Goal: Information Seeking & Learning: Learn about a topic

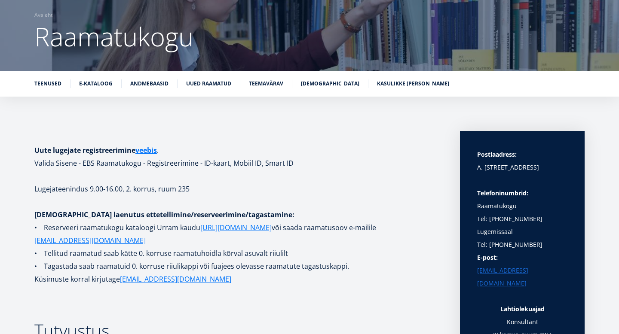
scroll to position [84, 0]
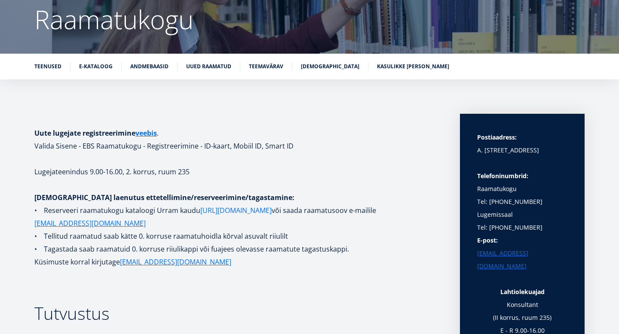
click at [239, 208] on link "[URL][DOMAIN_NAME]" at bounding box center [235, 210] width 71 height 13
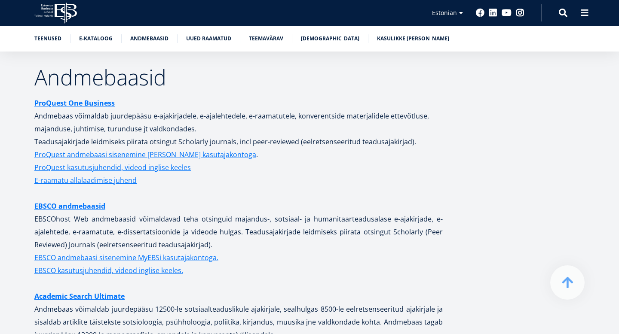
scroll to position [1650, 0]
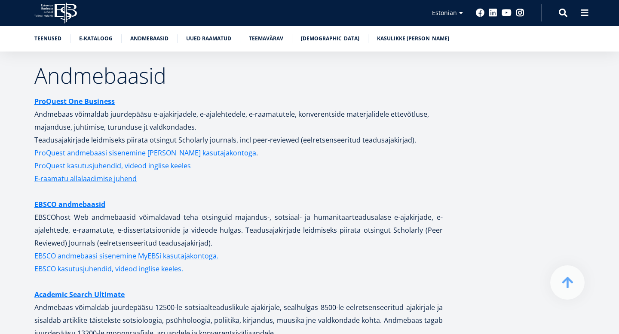
click at [103, 147] on link "ProQuest andmebaasi sisenemine [PERSON_NAME] kasutajakontoga" at bounding box center [145, 153] width 222 height 13
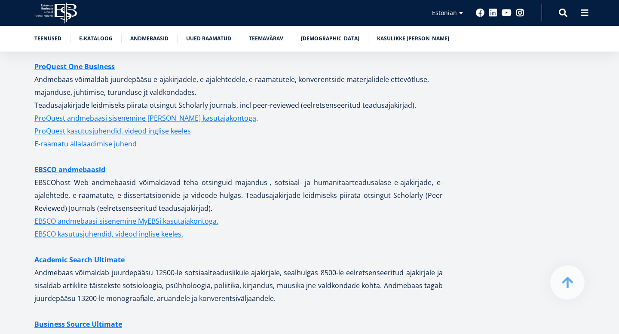
scroll to position [1685, 0]
click at [177, 214] on link "EBSCO andmebaasi sisenemine MyEBSi kasutajakontoga." at bounding box center [126, 220] width 184 height 13
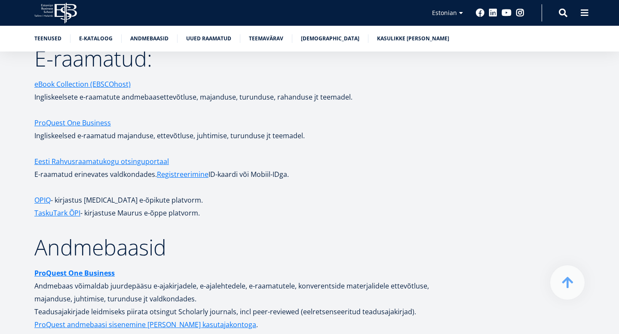
scroll to position [1562, 0]
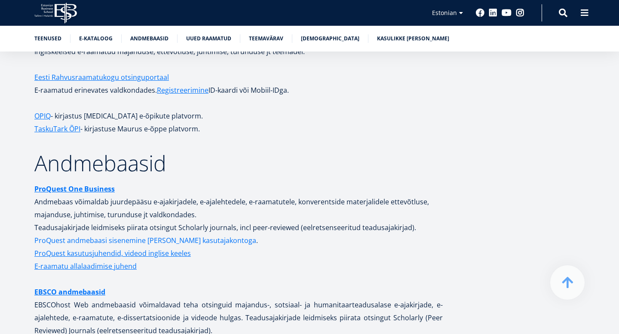
click at [96, 234] on link "ProQuest andmebaasi sisenemine [PERSON_NAME] kasutajakontoga" at bounding box center [145, 240] width 222 height 13
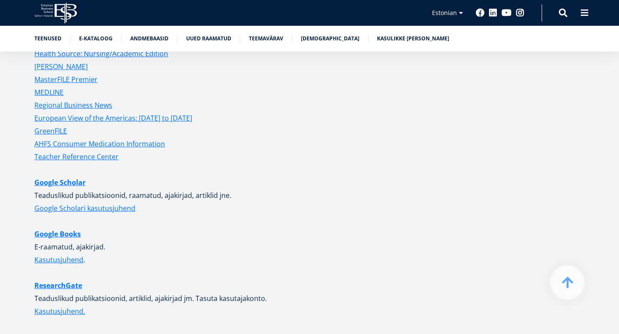
scroll to position [2060, 0]
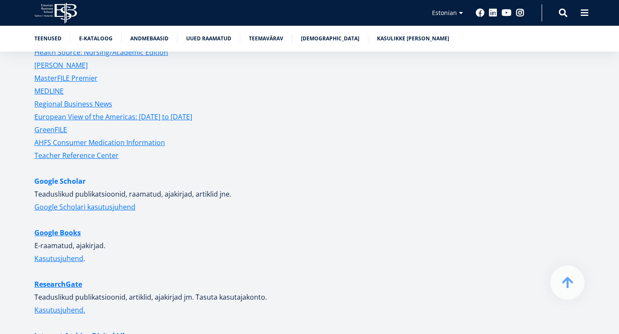
click at [78, 175] on link "Google Scholar" at bounding box center [59, 181] width 51 height 13
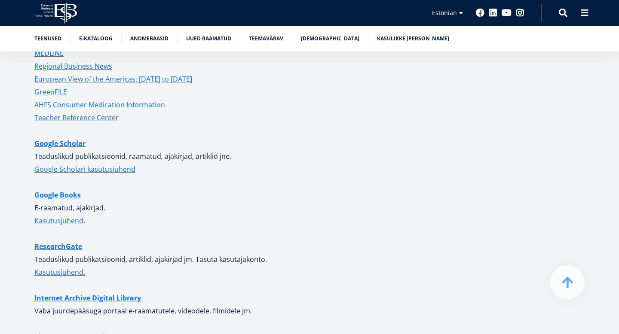
click at [63, 189] on link "Google Books" at bounding box center [57, 195] width 46 height 13
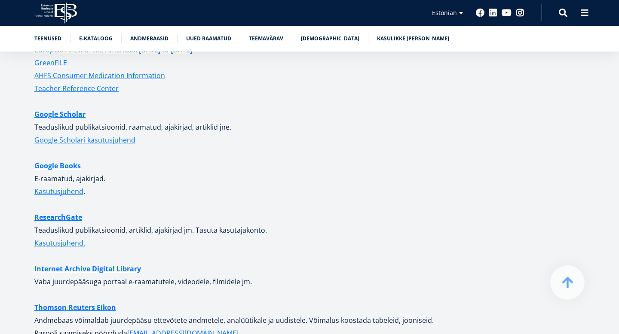
scroll to position [2129, 0]
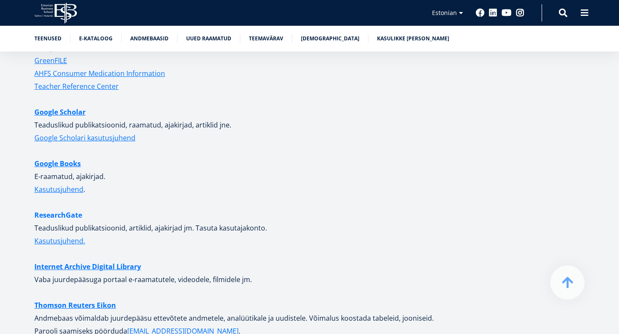
click at [56, 209] on link "ResearchGate" at bounding box center [58, 215] width 48 height 13
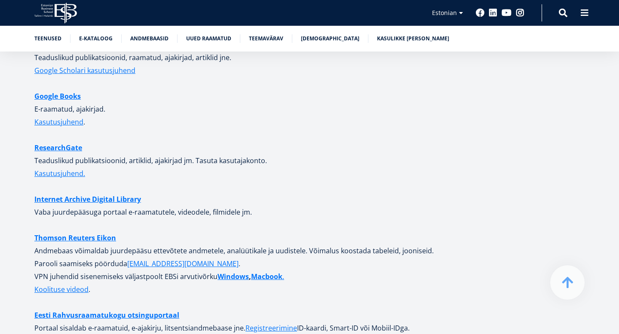
scroll to position [2197, 0]
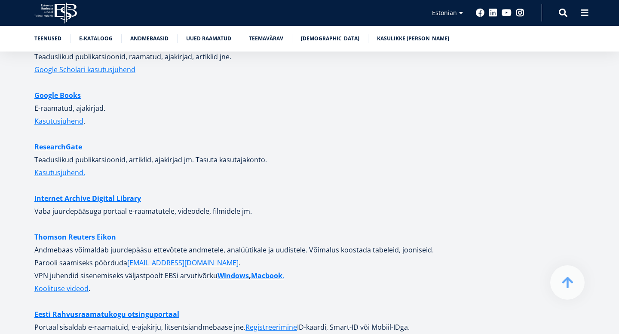
click at [63, 233] on strong "Thomson Reuters Eikon" at bounding box center [75, 237] width 82 height 9
drag, startPoint x: 138, startPoint y: 227, endPoint x: 28, endPoint y: 229, distance: 110.5
click at [26, 229] on div "Uute lugejate registreerimine veebis . Valida Sisene - EBS Raamatukogu - Regist…" at bounding box center [309, 195] width 619 height 4390
click at [166, 231] on p "Thomson Reuters Eikon Andmebaas võimaldab juurdepääsu ettevõtete andmetele, ana…" at bounding box center [238, 263] width 408 height 64
drag, startPoint x: 142, startPoint y: 226, endPoint x: 15, endPoint y: 231, distance: 127.3
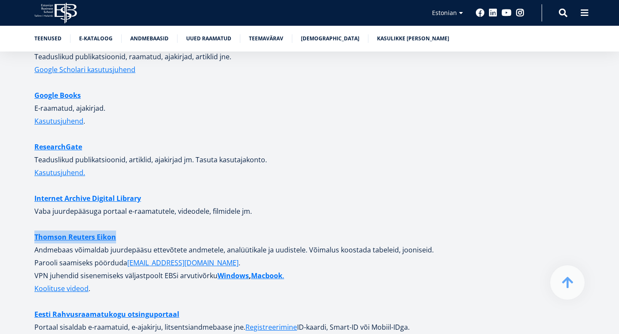
click at [15, 232] on div "Uute lugejate registreerimine veebis . Valida Sisene - EBS Raamatukogu - Regist…" at bounding box center [309, 195] width 619 height 4390
copy strong "Thomson Reuters Eikon"
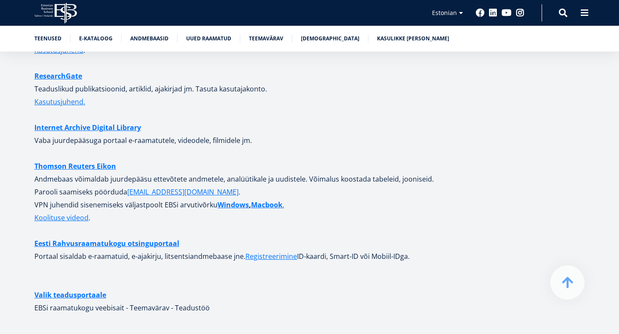
scroll to position [2295, 0]
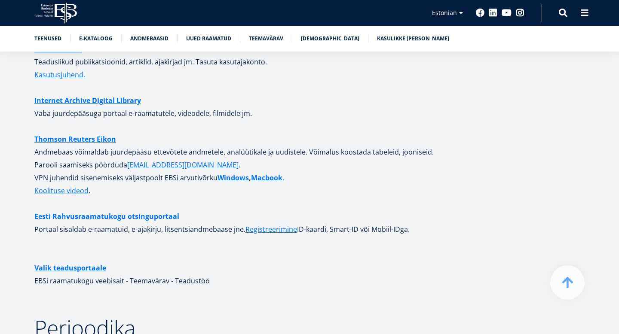
click at [133, 210] on link "Eesti Rahvusraamatukogu otsinguportaal" at bounding box center [106, 216] width 145 height 13
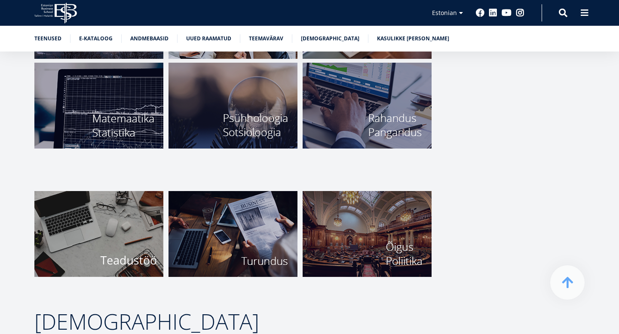
scroll to position [3148, 0]
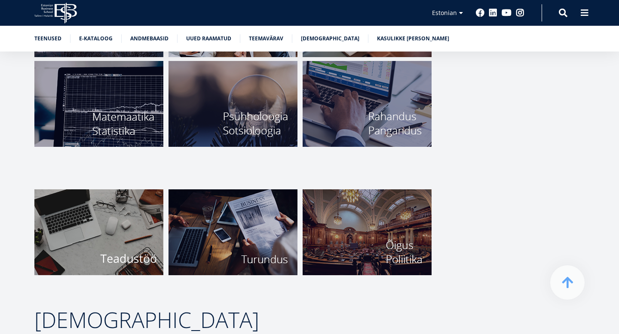
click at [116, 248] on img at bounding box center [98, 233] width 129 height 86
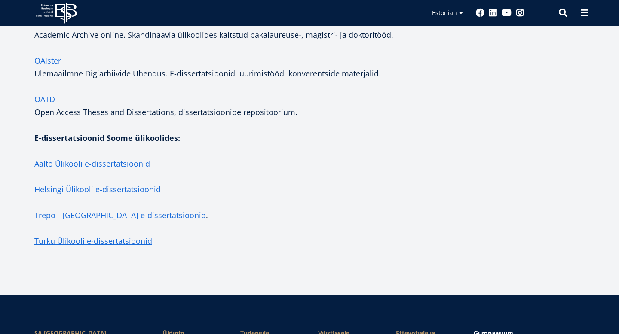
scroll to position [1839, 0]
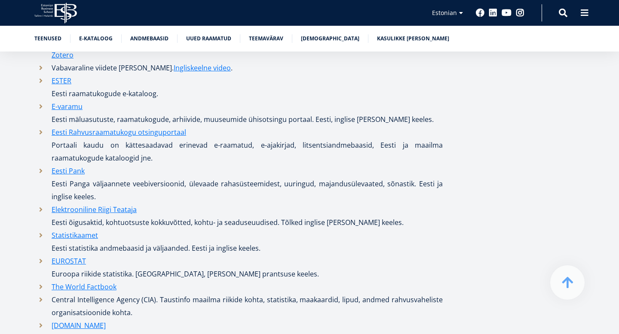
scroll to position [4187, 0]
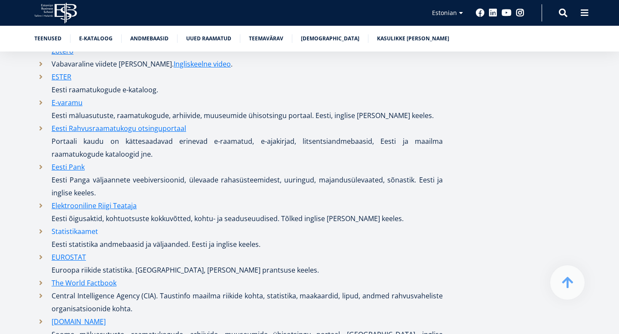
click at [79, 225] on link "Statistikaamet" at bounding box center [75, 231] width 46 height 13
click at [82, 225] on link "Statistikaamet" at bounding box center [75, 231] width 46 height 13
click at [62, 226] on link "Statistikaamet" at bounding box center [75, 231] width 46 height 13
click at [86, 201] on link "Elektrooniline Riigi Teataja" at bounding box center [94, 205] width 85 height 13
click at [74, 225] on link "Statistikaamet" at bounding box center [75, 231] width 46 height 13
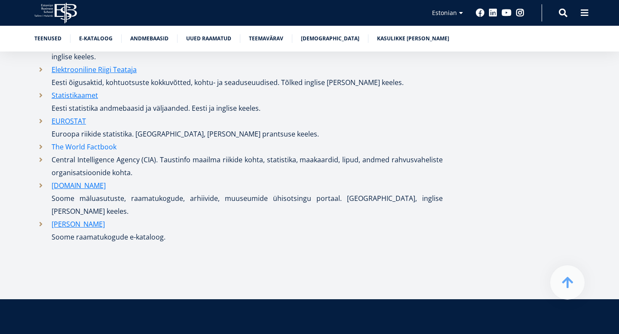
scroll to position [4325, 0]
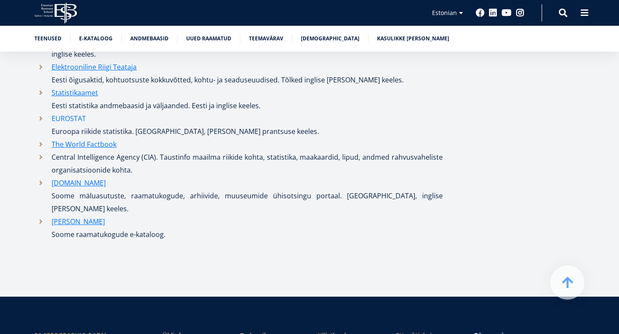
click at [77, 112] on link "EUROSTAT" at bounding box center [69, 118] width 34 height 13
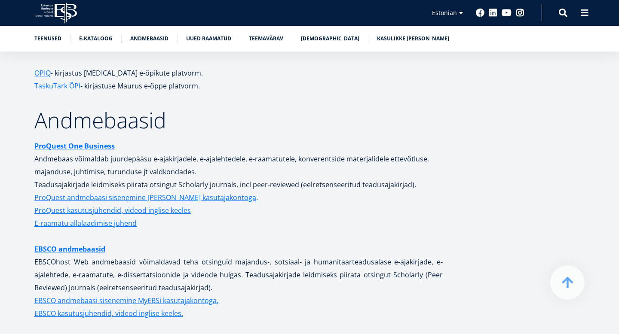
scroll to position [1615, 0]
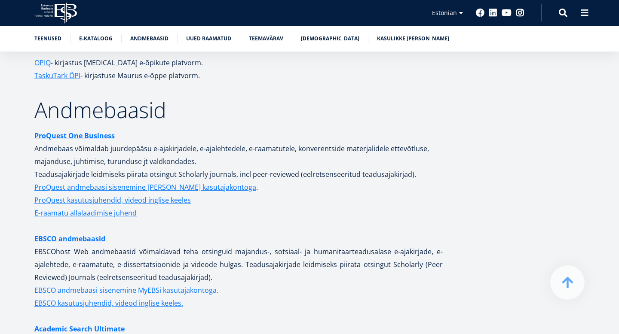
click at [89, 284] on link "EBSCO andmebaasi sisenemine MyEBSi kasutajakontoga." at bounding box center [126, 290] width 184 height 13
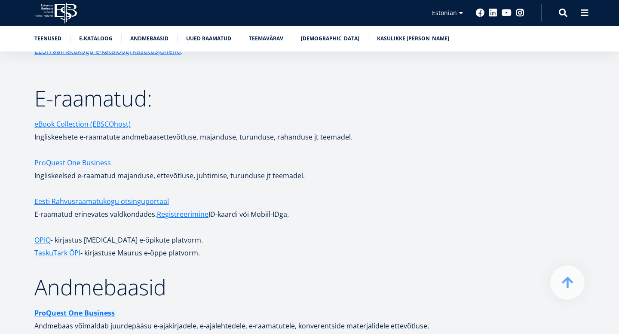
scroll to position [1439, 0]
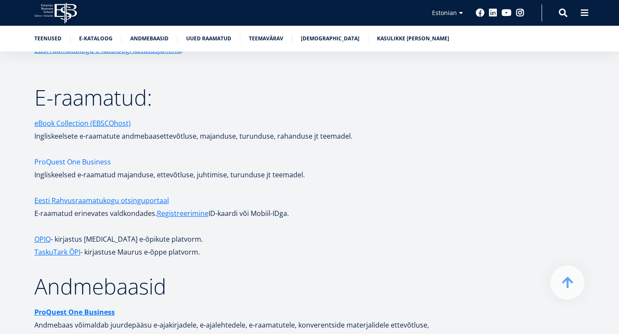
click at [96, 156] on link "ProQuest One Business" at bounding box center [72, 162] width 77 height 13
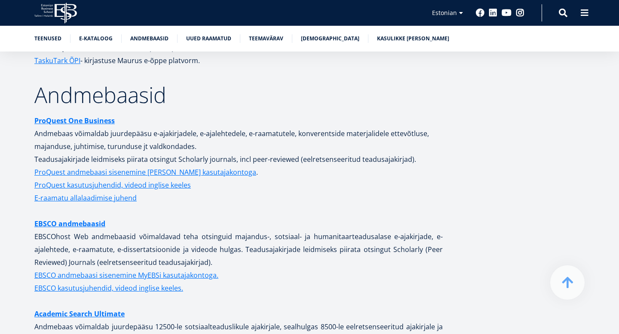
scroll to position [1633, 0]
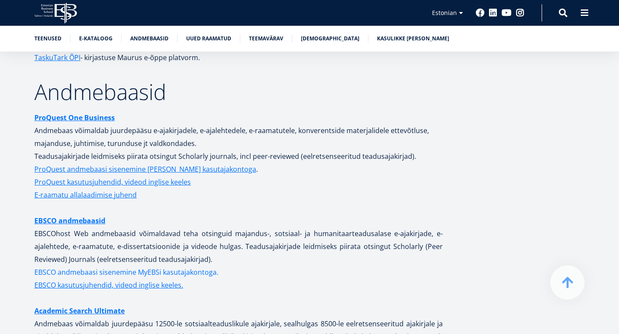
click at [100, 266] on link "EBSCO andmebaasi sisenemine MyEBSi kasutajakontoga." at bounding box center [126, 272] width 184 height 13
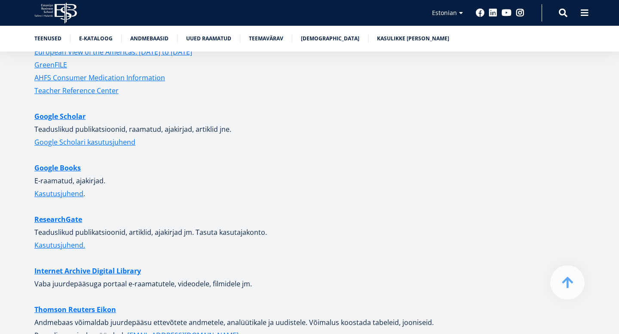
scroll to position [2120, 0]
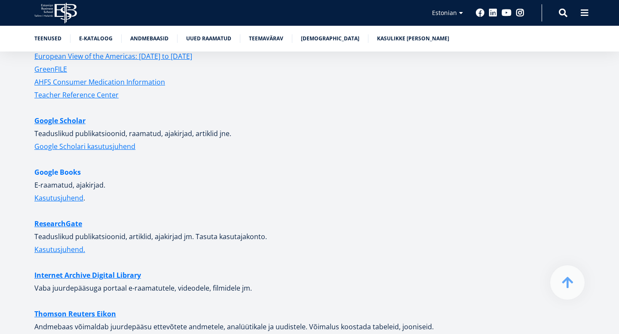
click at [50, 166] on link "Google Books" at bounding box center [57, 172] width 46 height 13
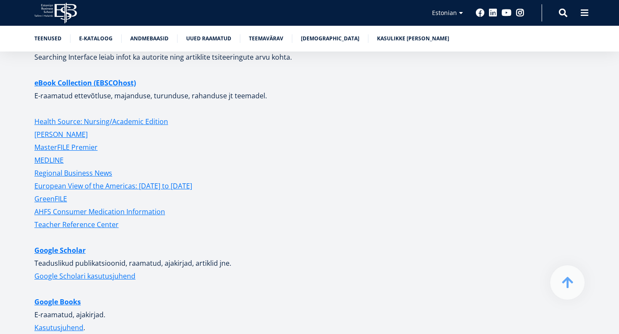
scroll to position [2016, 0]
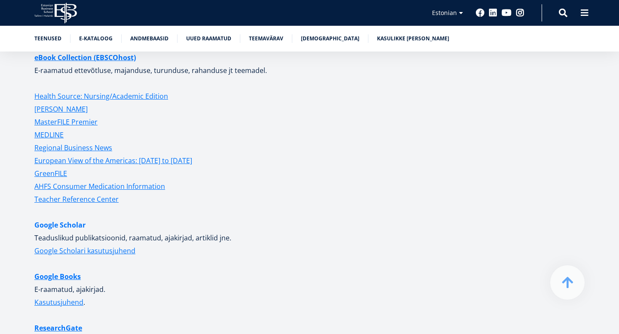
click at [61, 219] on link "Google Scholar" at bounding box center [59, 225] width 51 height 13
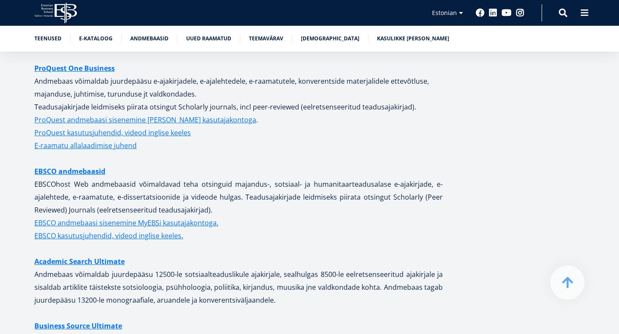
scroll to position [1676, 0]
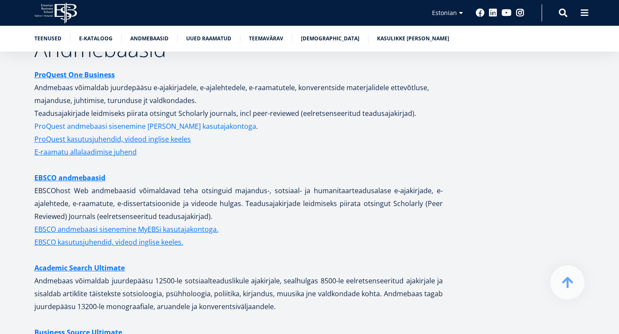
click at [100, 120] on link "ProQuest andmebaasi sisenemine [PERSON_NAME] kasutajakontoga" at bounding box center [145, 126] width 222 height 13
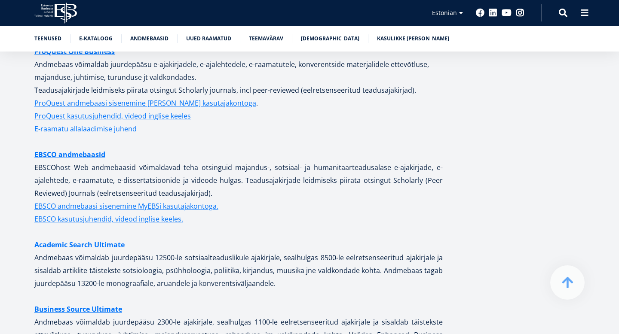
scroll to position [1720, 0]
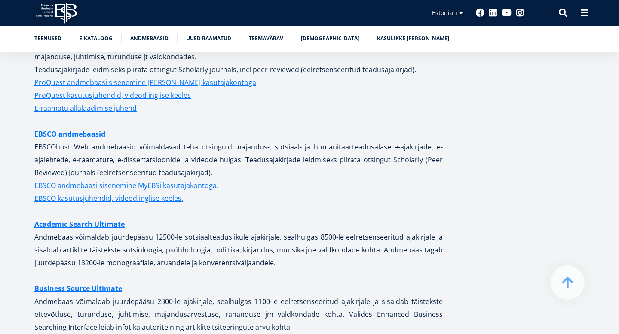
click at [127, 181] on link "EBSCO andmebaasi sisenemine MyEBSi kasutajakontoga." at bounding box center [126, 185] width 184 height 13
